Goal: Task Accomplishment & Management: Use online tool/utility

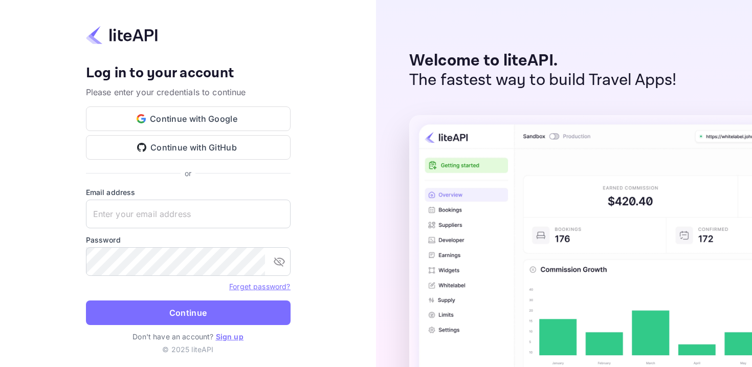
type input "[EMAIL_ADDRESS][DOMAIN_NAME]"
click at [107, 320] on button "Continue" at bounding box center [188, 312] width 205 height 25
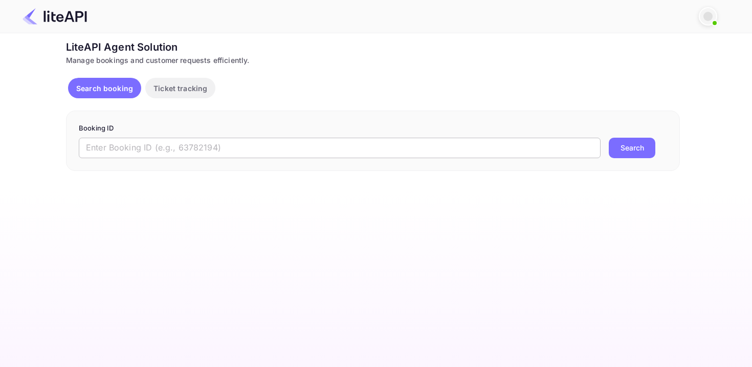
click at [175, 147] on input "text" at bounding box center [340, 148] width 522 height 20
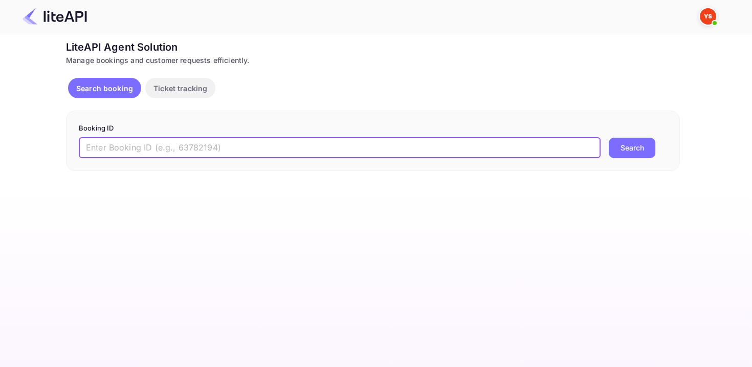
paste input "8901383"
type input "8901383"
click at [609, 138] on button "Search" at bounding box center [632, 148] width 47 height 20
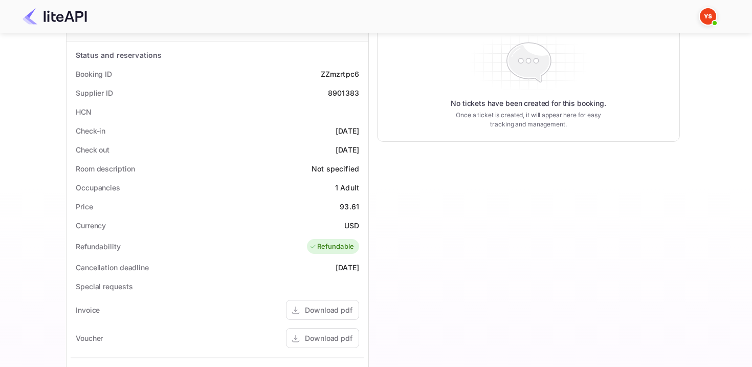
scroll to position [178, 0]
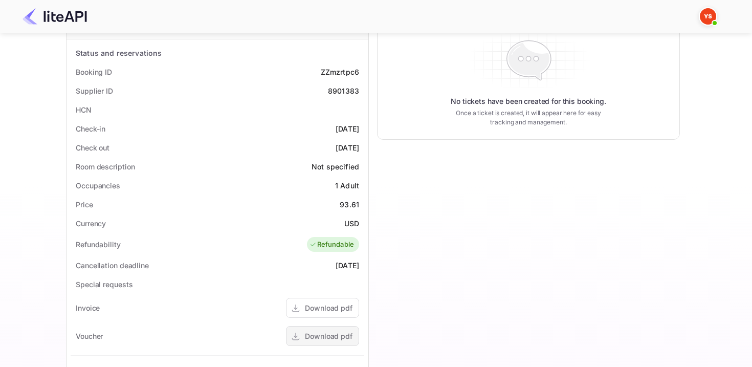
click at [311, 333] on div "Download pdf" at bounding box center [329, 335] width 48 height 11
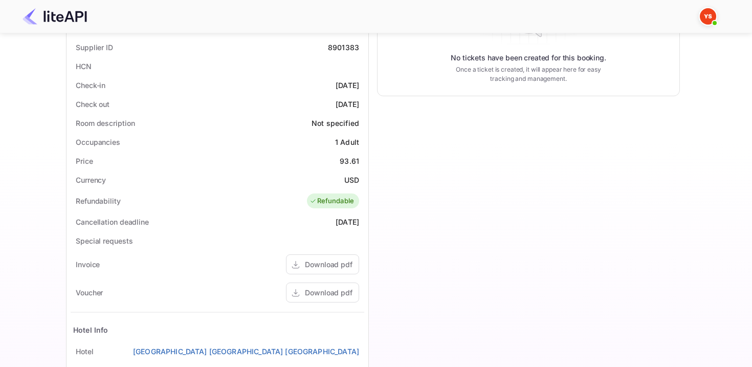
scroll to position [208, 0]
